Goal: Task Accomplishment & Management: Manage account settings

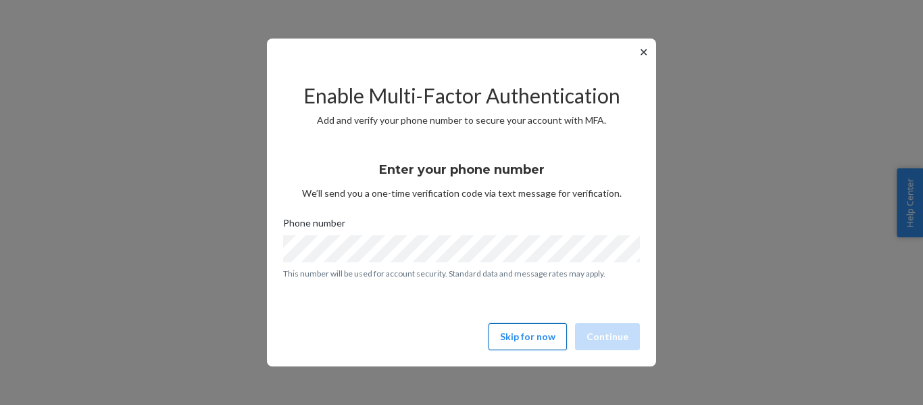
click at [522, 335] on button "Skip for now" at bounding box center [527, 336] width 78 height 27
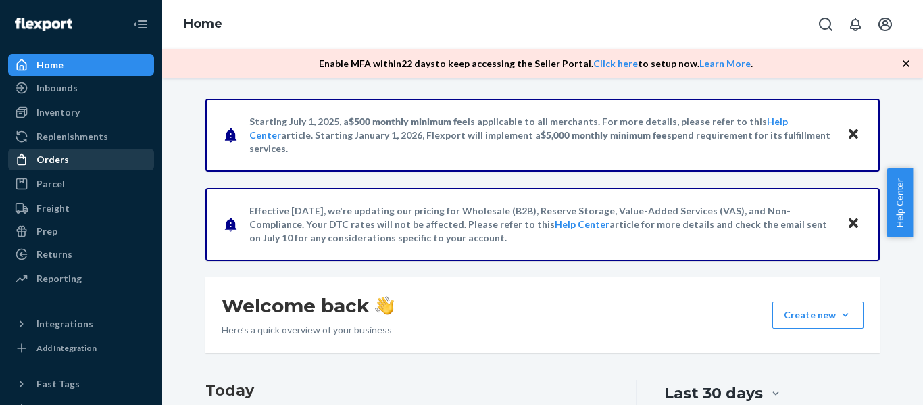
click at [49, 163] on div "Orders" at bounding box center [52, 160] width 32 height 14
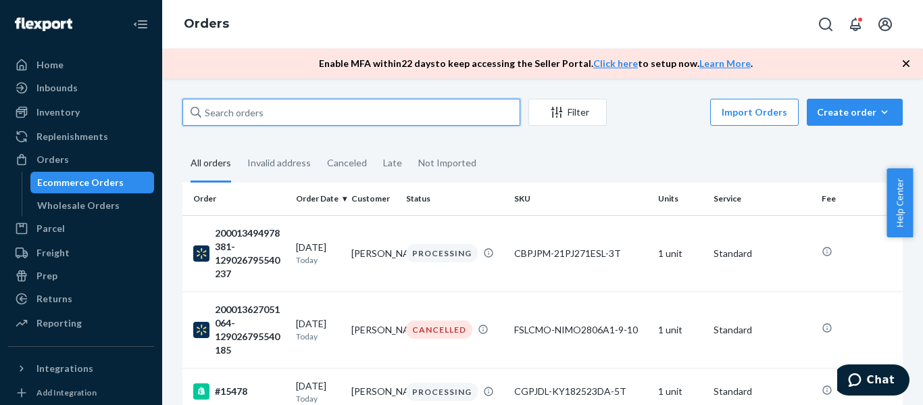
click at [264, 110] on input "text" at bounding box center [351, 112] width 338 height 27
paste input "200013715690716"
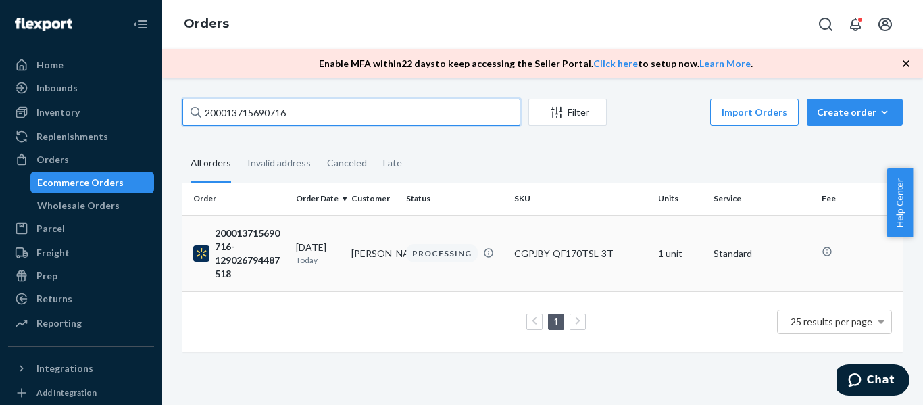
type input "200013715690716"
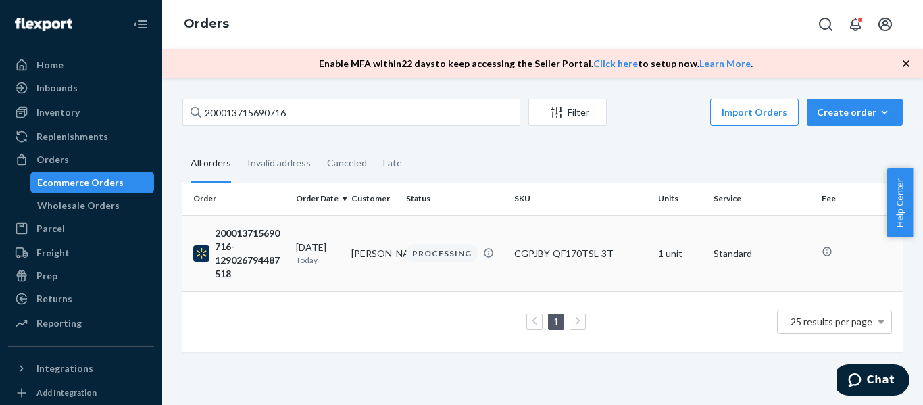
click at [250, 232] on div "200013715690716-129026794487518" at bounding box center [239, 253] width 92 height 54
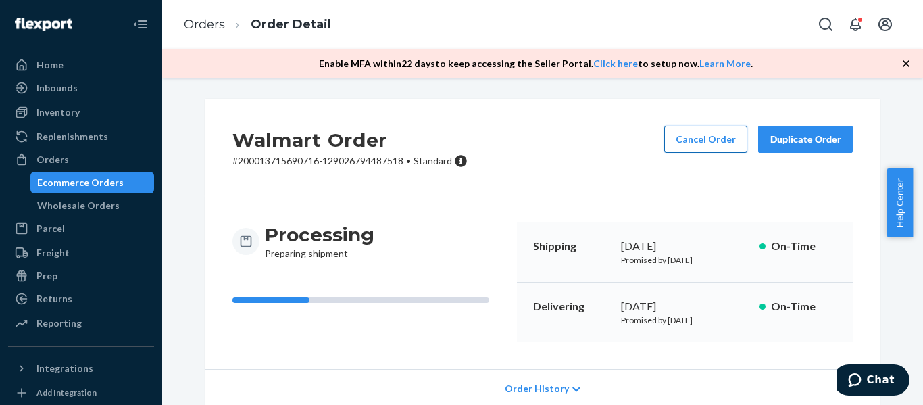
click at [696, 128] on button "Cancel Order" at bounding box center [705, 139] width 83 height 27
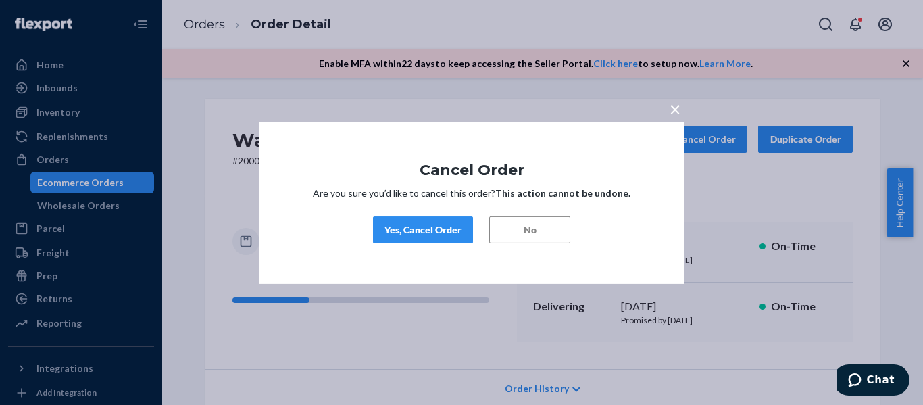
click at [425, 229] on div "Yes, Cancel Order" at bounding box center [422, 230] width 77 height 14
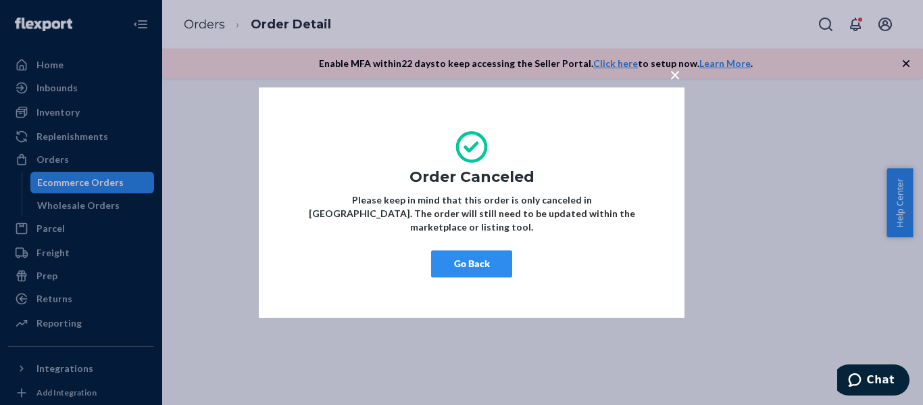
click at [494, 255] on button "Go Back" at bounding box center [471, 263] width 81 height 27
